Goal: Information Seeking & Learning: Learn about a topic

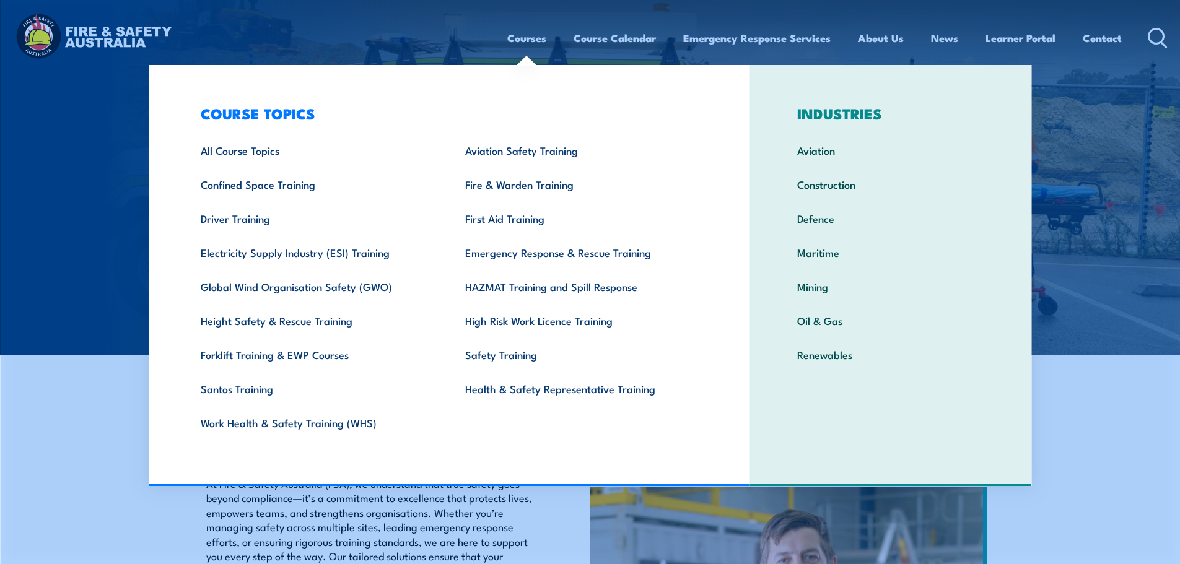
click at [525, 35] on link "Courses" at bounding box center [526, 38] width 39 height 33
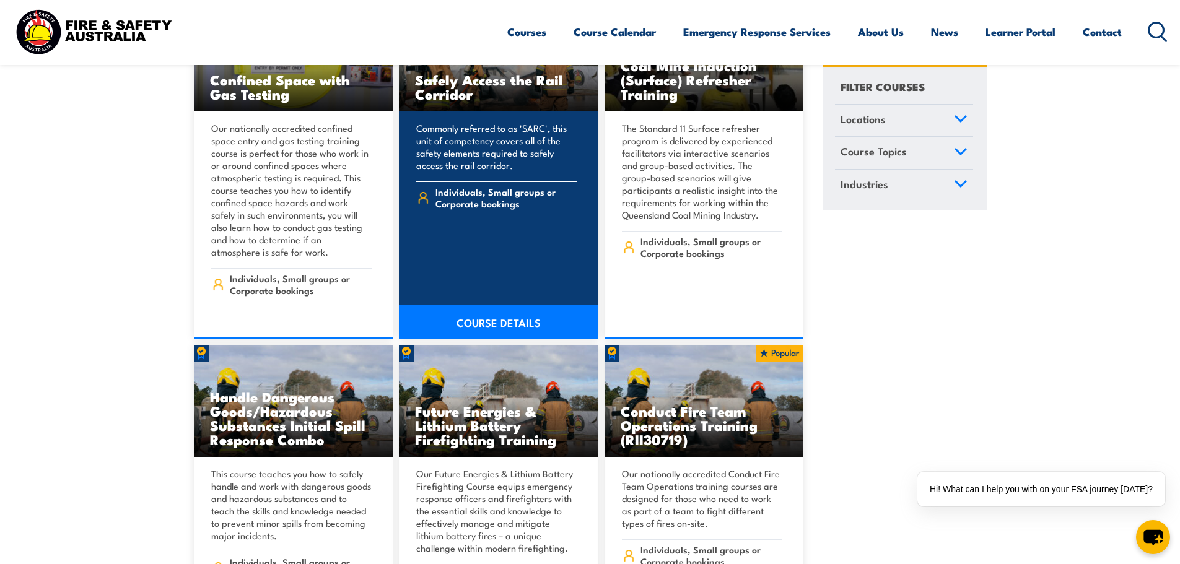
scroll to position [2602, 0]
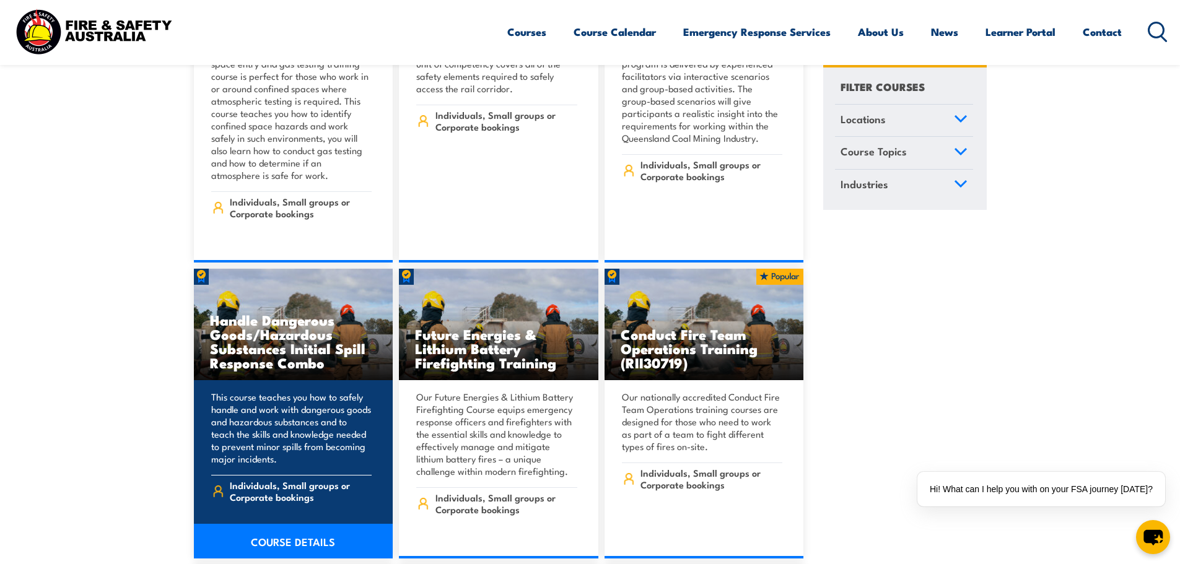
click at [297, 313] on h3 "Handle Dangerous Goods/Hazardous Substances Initial Spill Response Combo" at bounding box center [293, 341] width 167 height 57
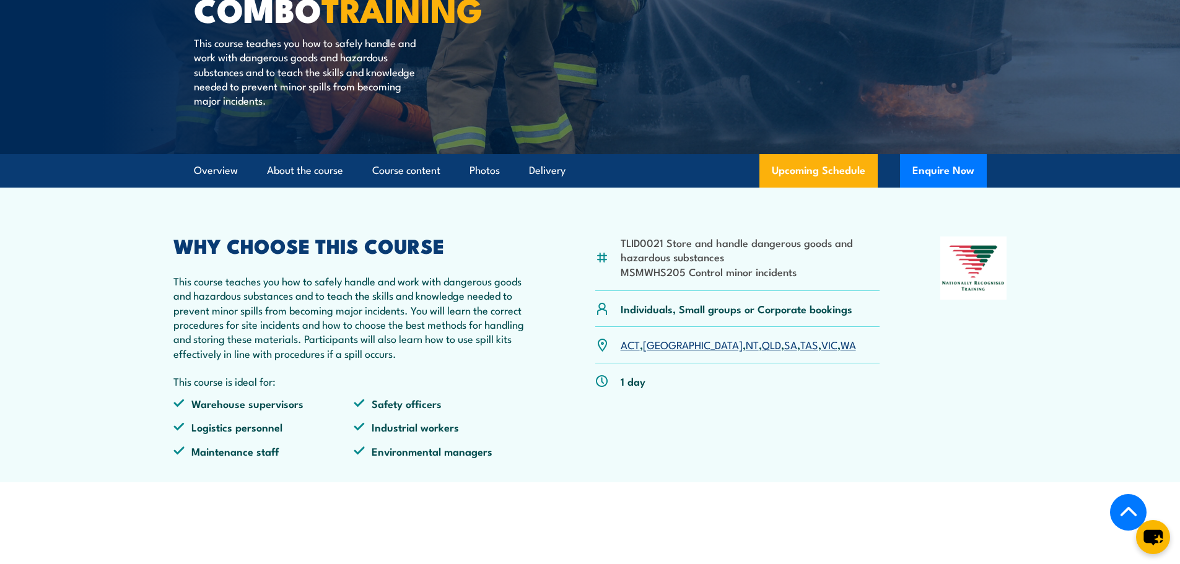
scroll to position [372, 0]
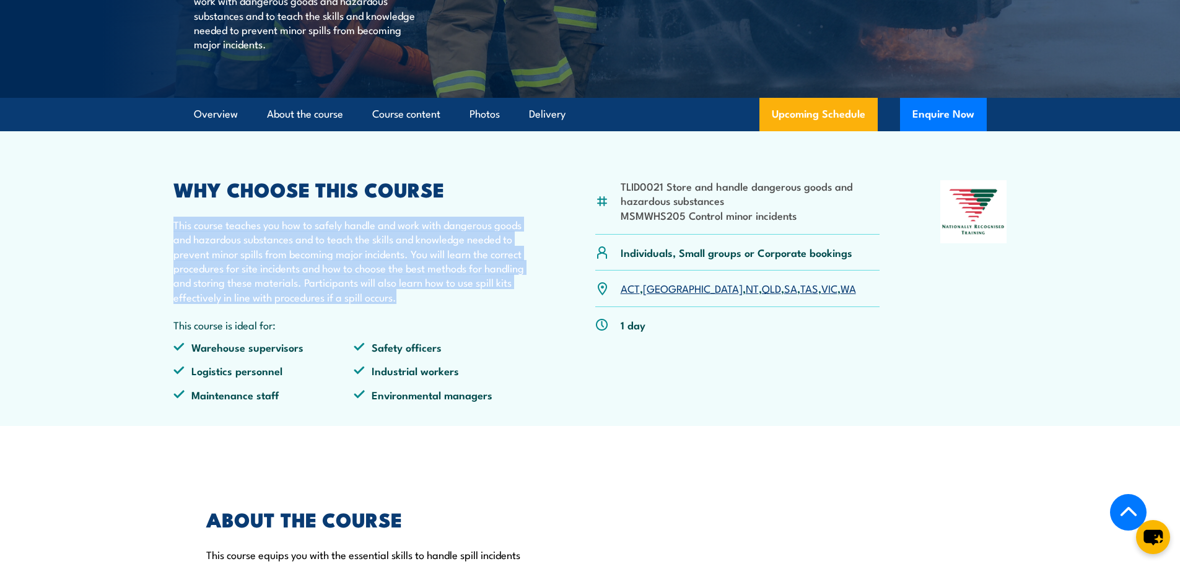
drag, startPoint x: 174, startPoint y: 224, endPoint x: 406, endPoint y: 303, distance: 244.7
click at [406, 303] on p "This course teaches you how to safely handle and work with dangerous goods and …" at bounding box center [354, 260] width 362 height 87
copy p "This course teaches you how to safely handle and work with dangerous goods and …"
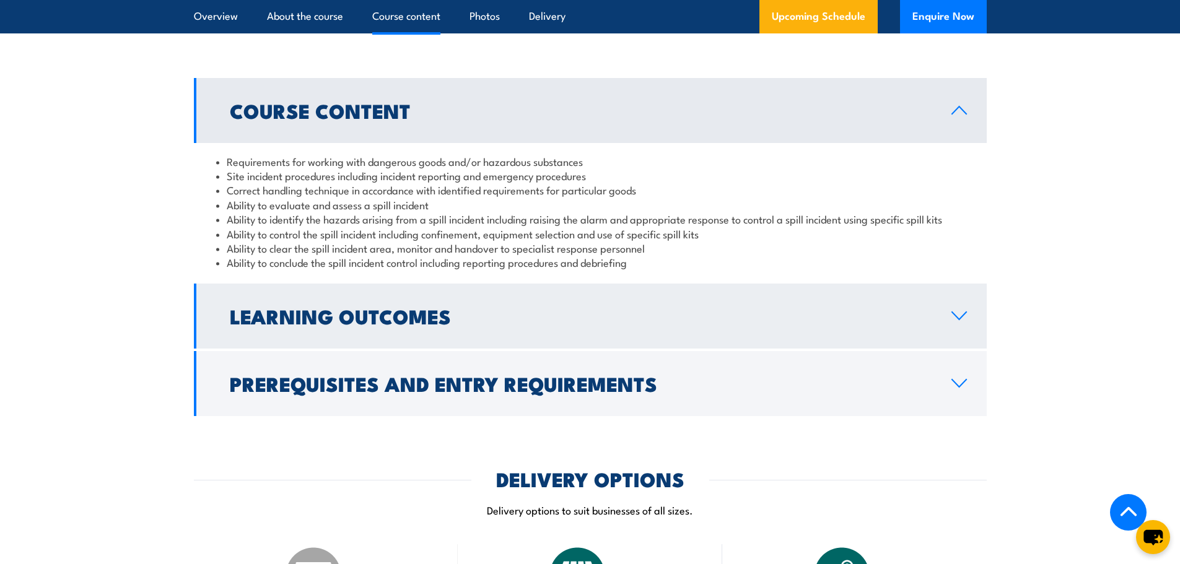
scroll to position [1301, 0]
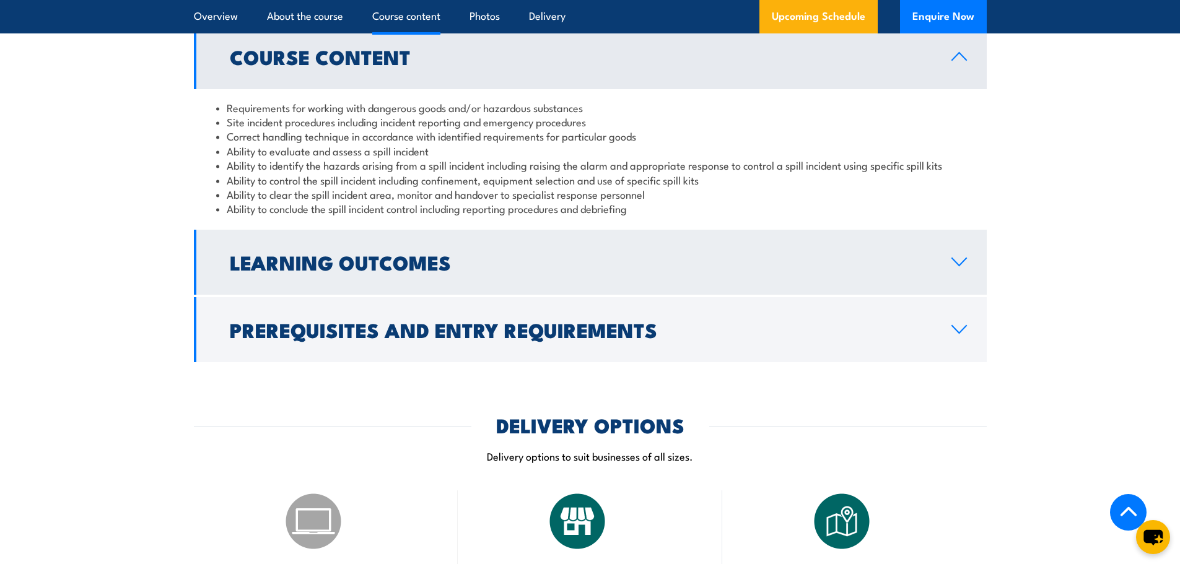
click at [960, 260] on icon at bounding box center [959, 262] width 17 height 10
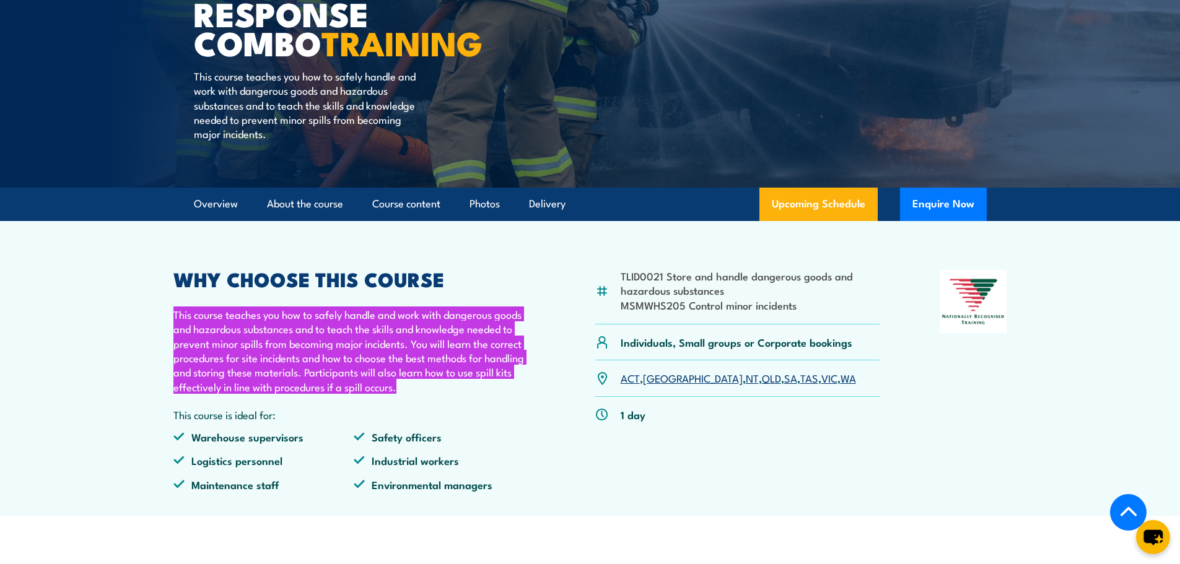
scroll to position [310, 0]
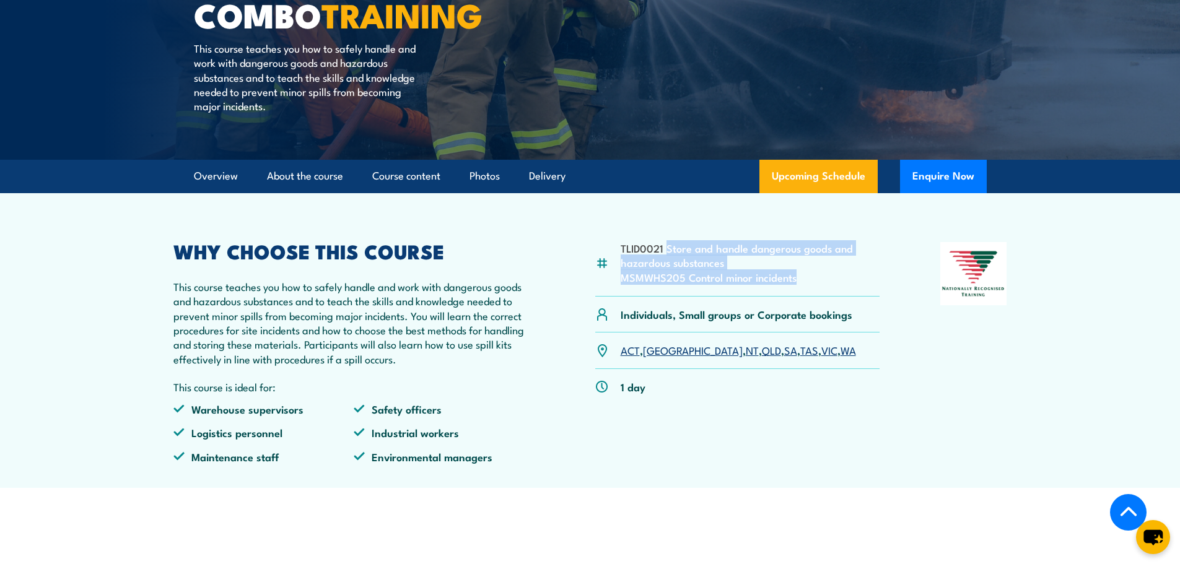
drag, startPoint x: 668, startPoint y: 251, endPoint x: 798, endPoint y: 279, distance: 133.8
click at [798, 279] on ul "TLID0021 Store and handle dangerous goods and hazardous substances MSMWHS205 Co…" at bounding box center [751, 262] width 260 height 43
copy ul "Store and handle dangerous goods and hazardous substances MSMWHS205 Control min…"
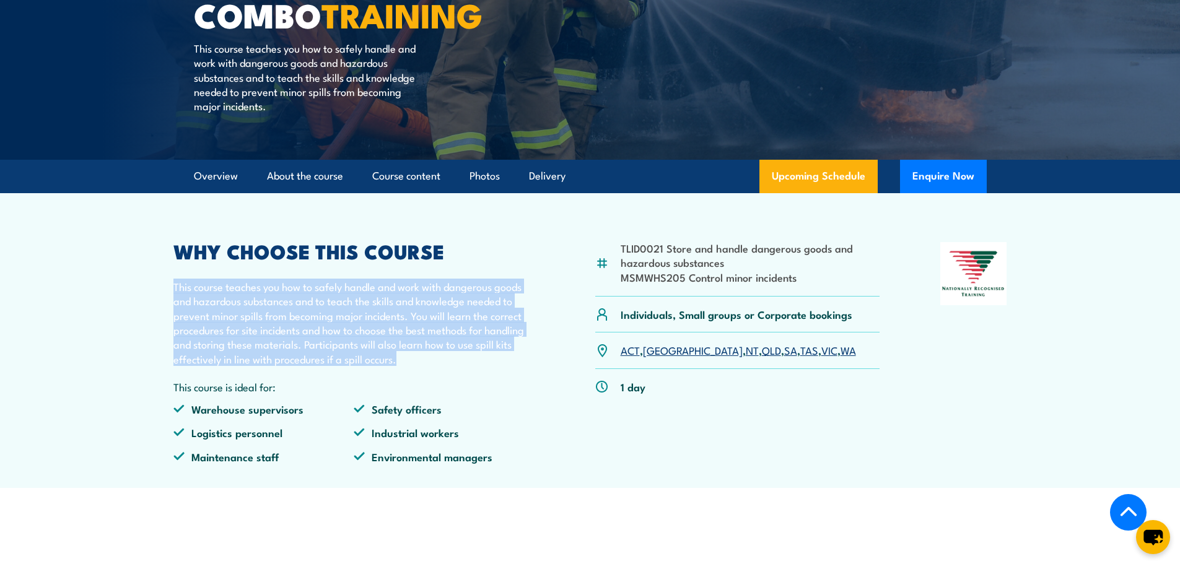
drag, startPoint x: 174, startPoint y: 288, endPoint x: 401, endPoint y: 354, distance: 236.6
click at [401, 354] on p "This course teaches you how to safely handle and work with dangerous goods and …" at bounding box center [354, 322] width 362 height 87
copy p "This course teaches you how to safely handle and work with dangerous goods and …"
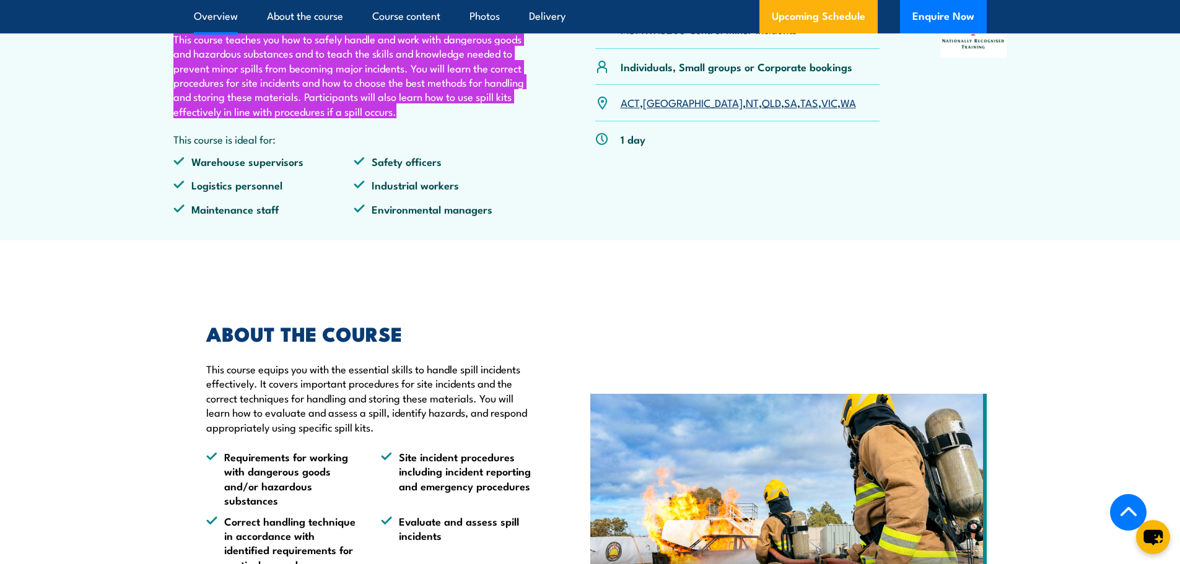
scroll to position [619, 0]
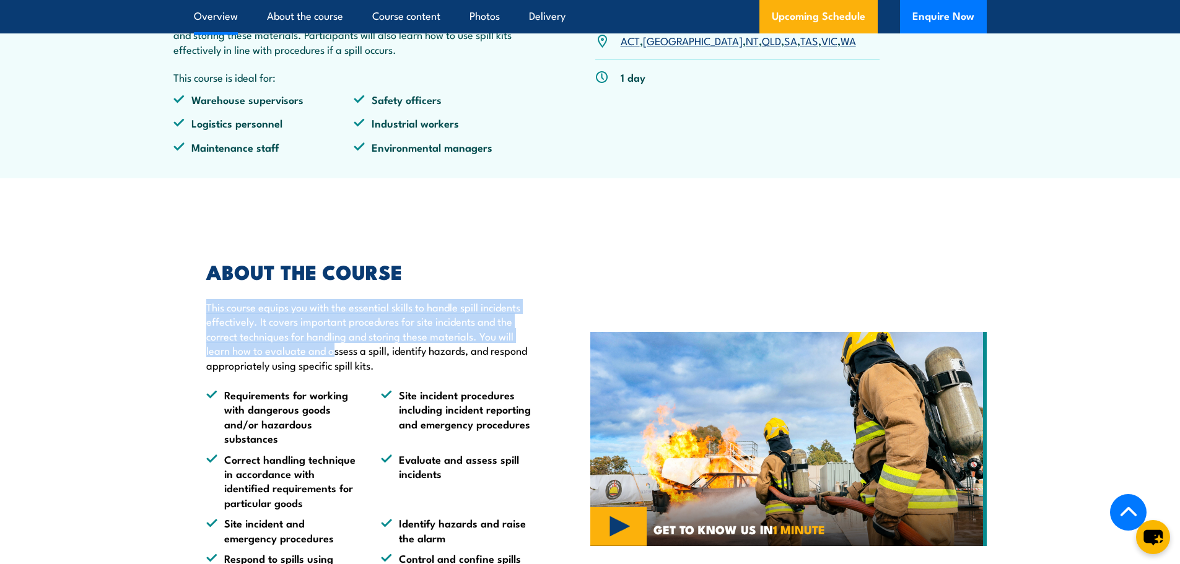
drag, startPoint x: 207, startPoint y: 309, endPoint x: 332, endPoint y: 345, distance: 130.2
click at [332, 345] on p "This course equips you with the essential skills to handle spill incidents effe…" at bounding box center [369, 336] width 327 height 72
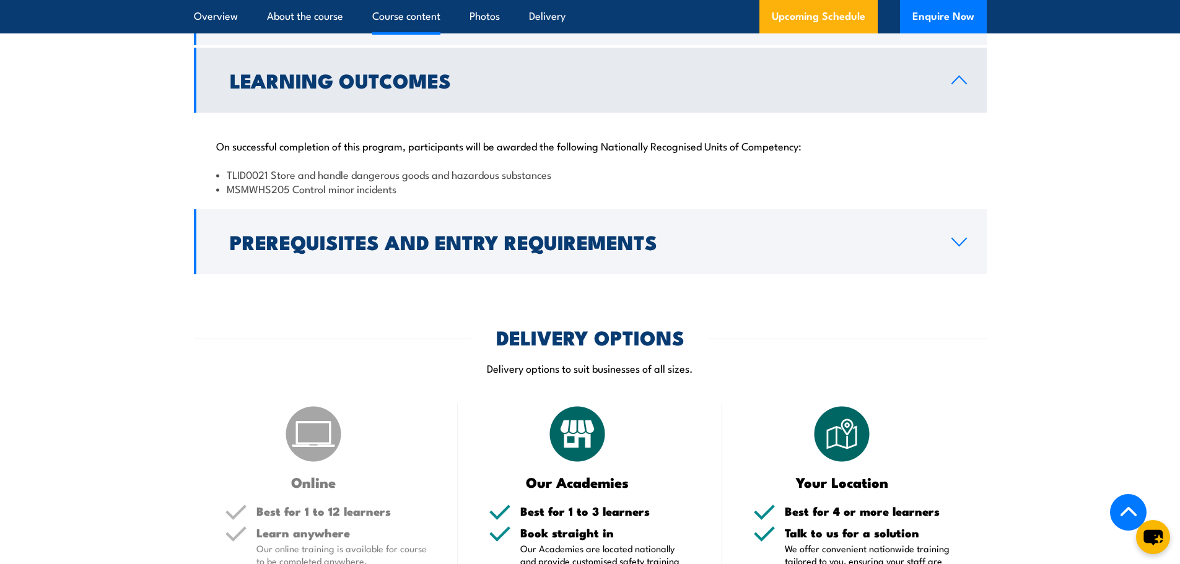
scroll to position [1363, 0]
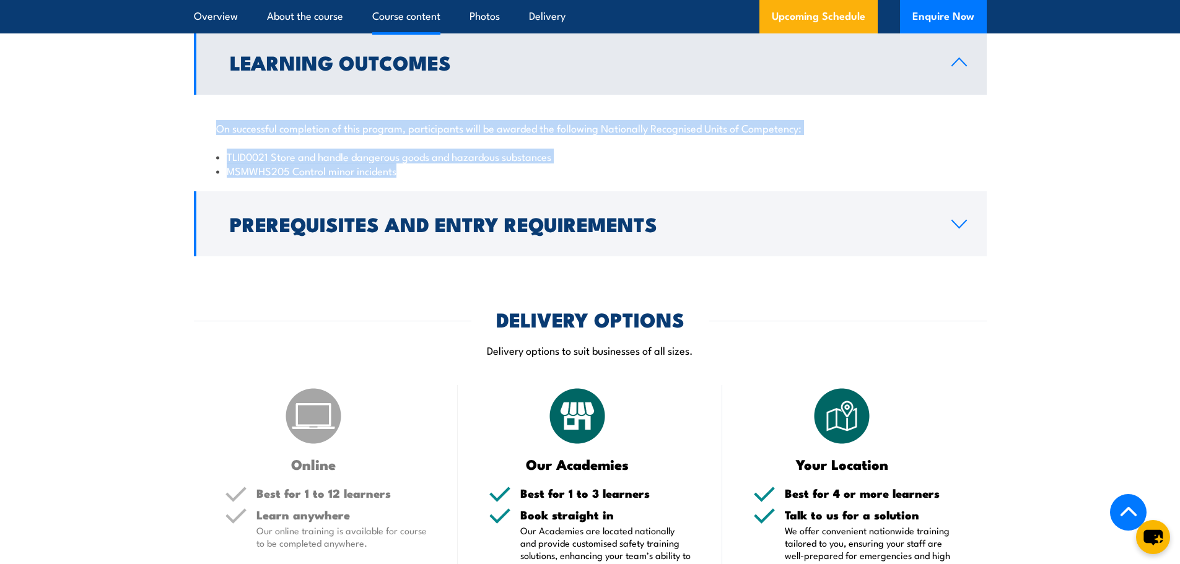
drag, startPoint x: 217, startPoint y: 128, endPoint x: 421, endPoint y: 167, distance: 208.2
click at [421, 167] on div "On successful completion of this program, participants will be awarded the foll…" at bounding box center [590, 142] width 793 height 95
copy div "On successful completion of this program, participants will be awarded the foll…"
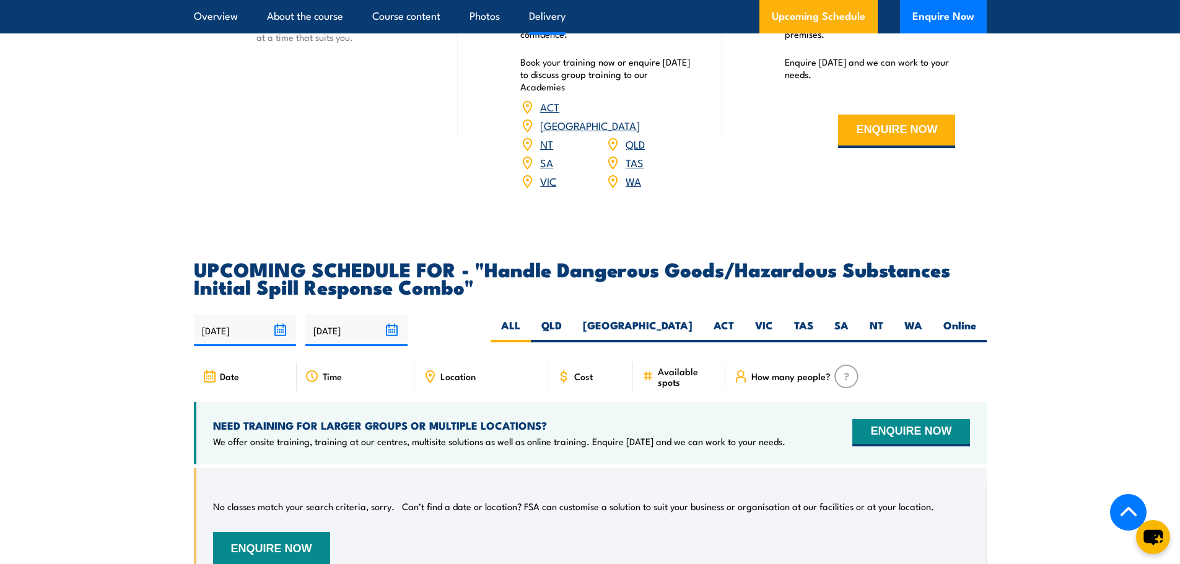
scroll to position [1920, 0]
